Goal: Go to known website: Go to known website

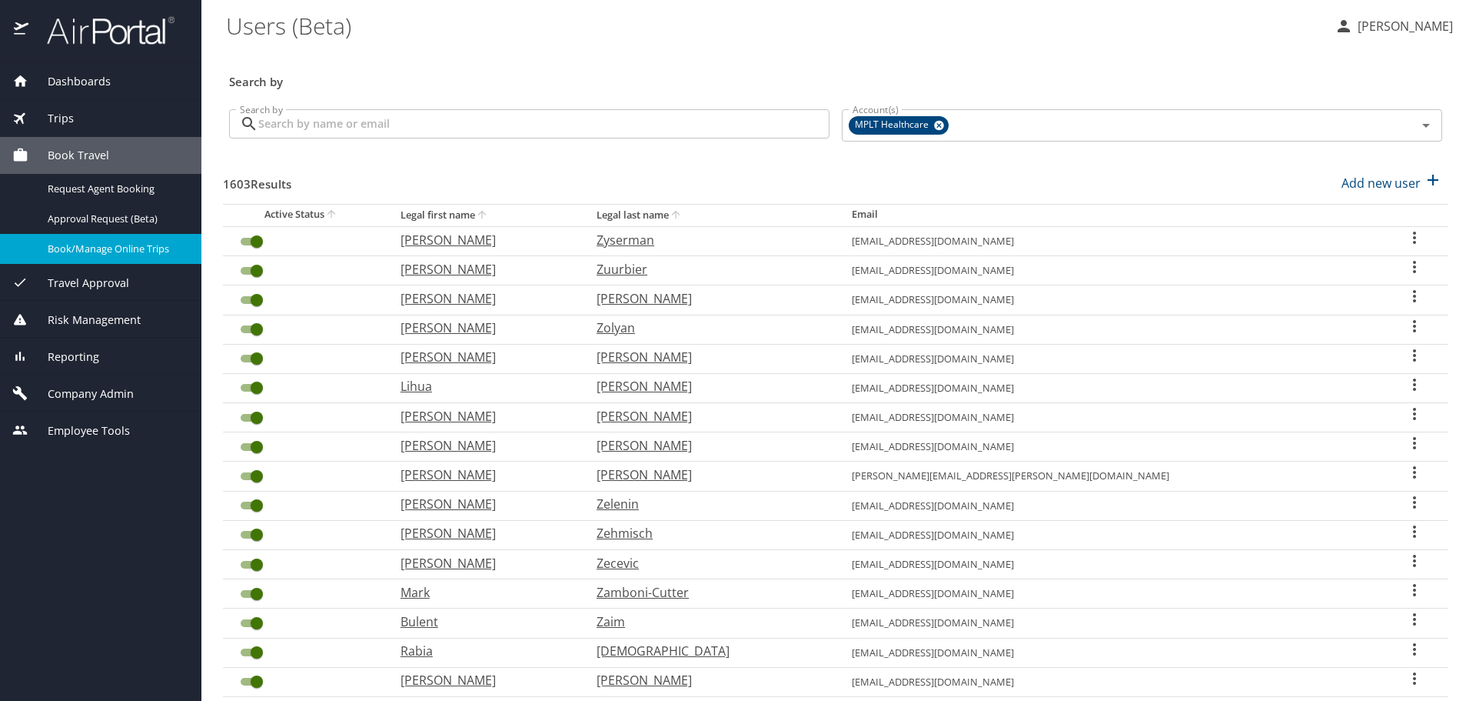
click at [80, 244] on span "Book/Manage Online Trips" at bounding box center [115, 248] width 135 height 15
